Goal: Information Seeking & Learning: Learn about a topic

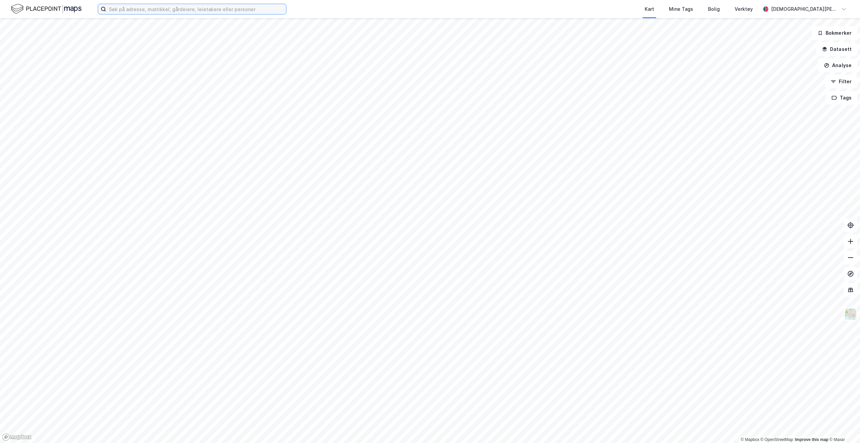
click at [235, 6] on input at bounding box center [196, 9] width 180 height 10
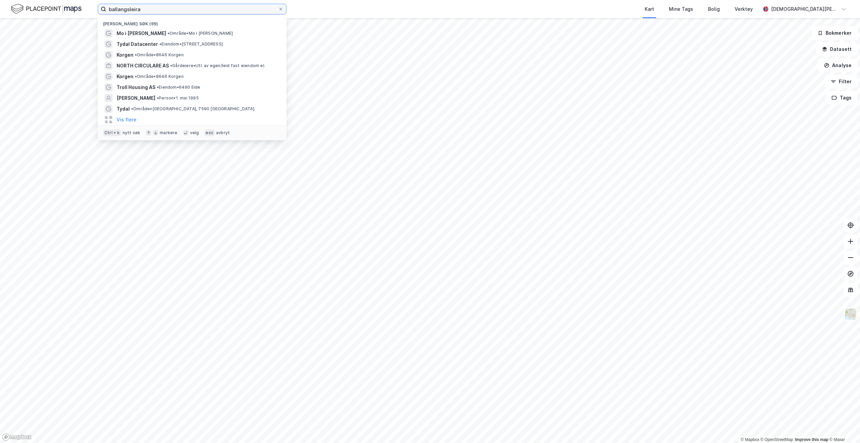
type input "ballangsleira"
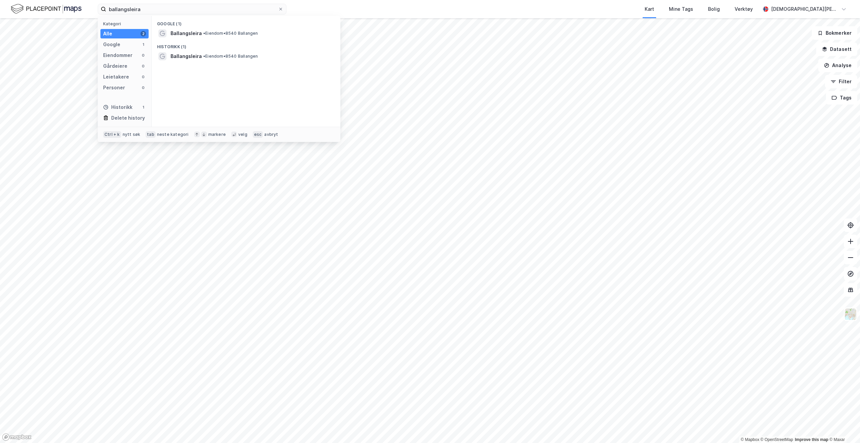
click at [188, 34] on span "Ballangsleira" at bounding box center [185, 33] width 31 height 8
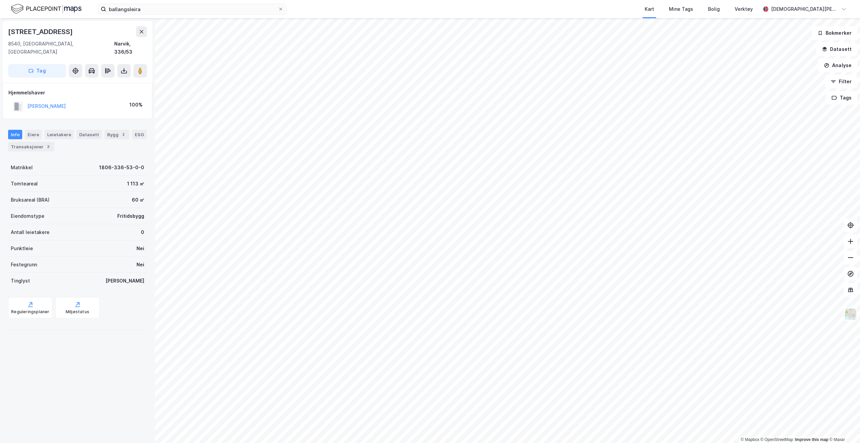
click at [837, 50] on button "Datasett" at bounding box center [836, 48] width 41 height 13
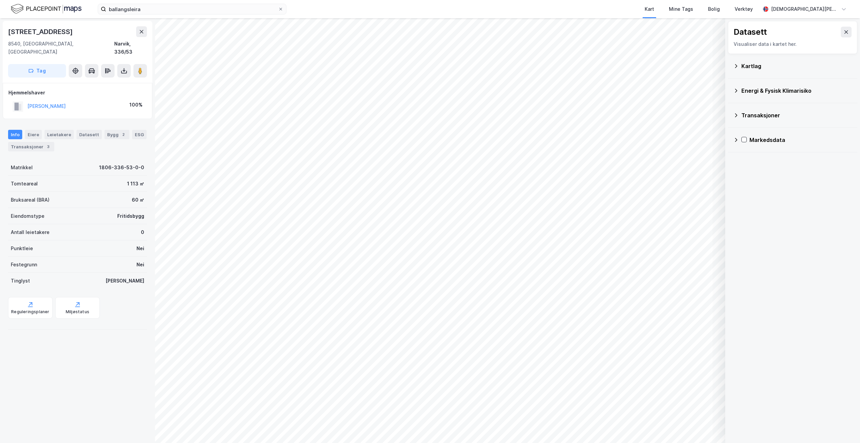
click at [737, 68] on icon at bounding box center [735, 65] width 5 height 5
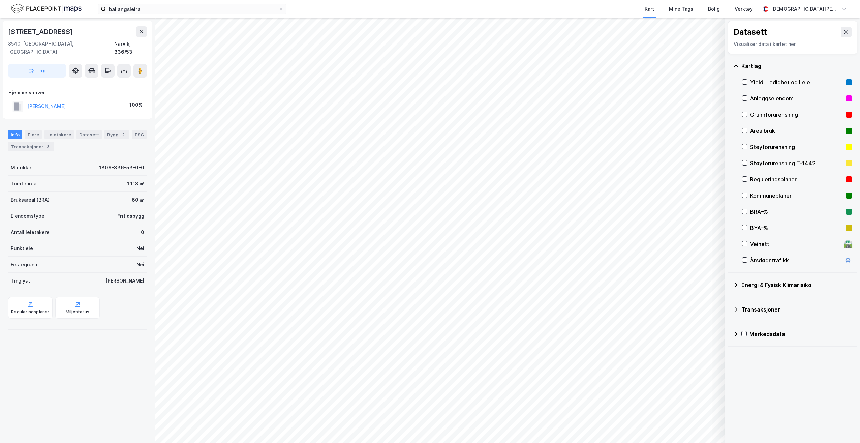
click at [746, 180] on icon at bounding box center [744, 179] width 5 height 5
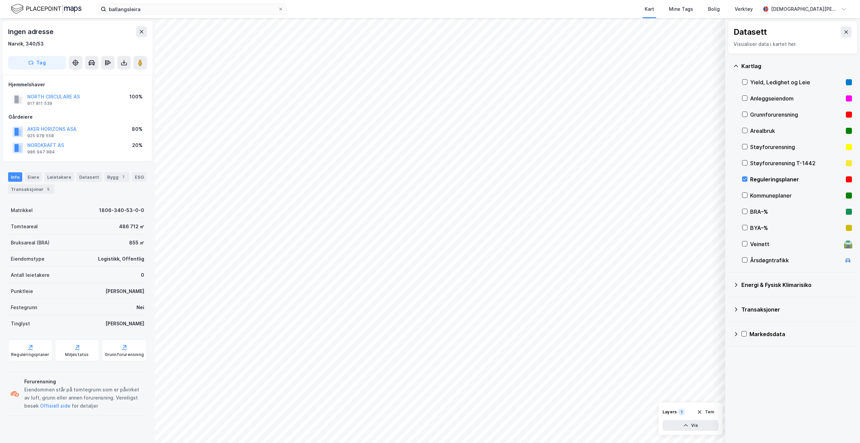
click at [33, 353] on div "Reguleringsplaner" at bounding box center [30, 354] width 38 height 5
